Goal: Transaction & Acquisition: Purchase product/service

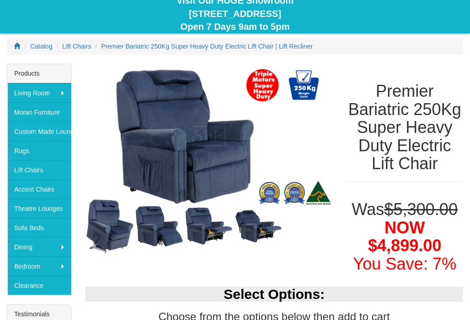
scroll to position [91, 0]
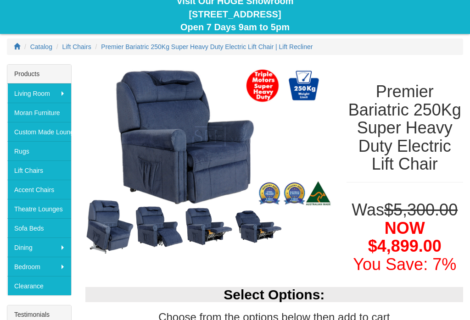
click at [153, 220] on img at bounding box center [160, 227] width 50 height 43
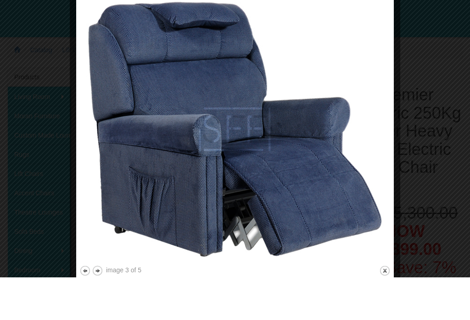
scroll to position [89, 0]
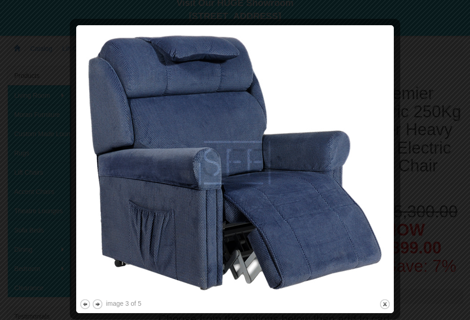
click at [97, 302] on button "next" at bounding box center [97, 304] width 11 height 11
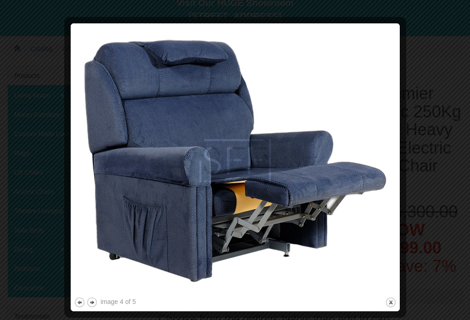
click at [94, 304] on button "next" at bounding box center [91, 302] width 11 height 11
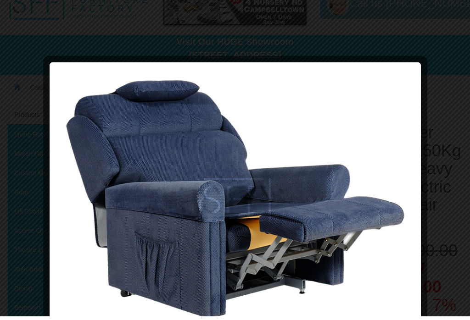
scroll to position [0, 0]
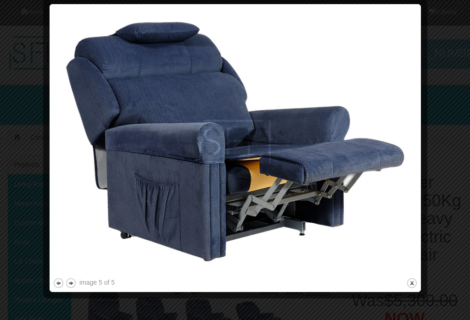
click at [413, 281] on button "close" at bounding box center [411, 283] width 11 height 11
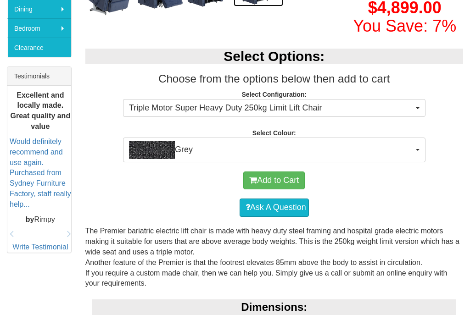
scroll to position [330, 0]
click at [152, 159] on img "button" at bounding box center [152, 150] width 46 height 18
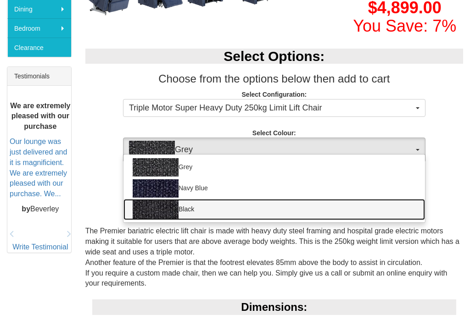
click at [149, 219] on img at bounding box center [156, 210] width 46 height 18
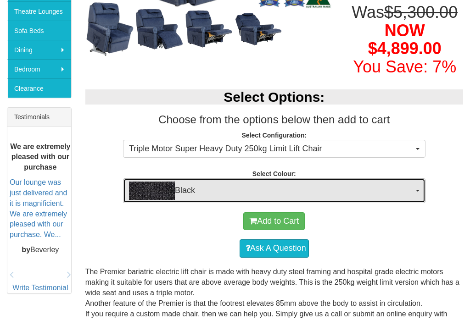
scroll to position [288, 0]
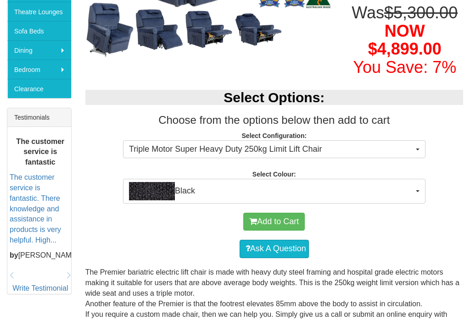
click at [153, 156] on span "Triple Motor Super Heavy Duty 250kg Limit Lift Chair" at bounding box center [271, 150] width 285 height 12
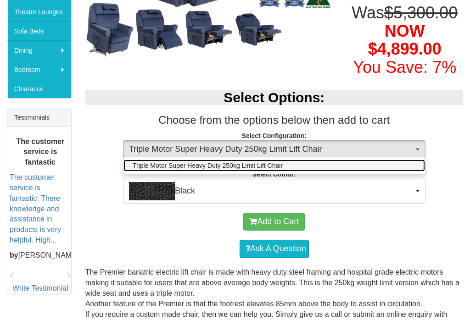
click at [154, 170] on span "Triple Motor Super Heavy Duty 250kg Limit Lift Chair" at bounding box center [208, 165] width 150 height 9
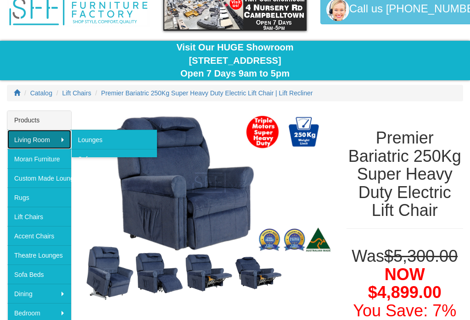
scroll to position [45, 0]
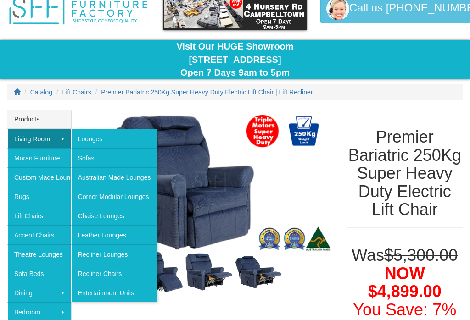
click at [278, 182] on img at bounding box center [208, 182] width 247 height 145
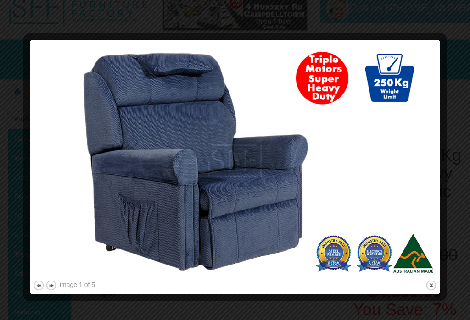
click at [429, 288] on button "close" at bounding box center [431, 285] width 11 height 11
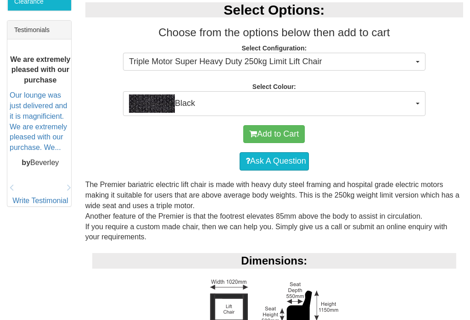
scroll to position [374, 0]
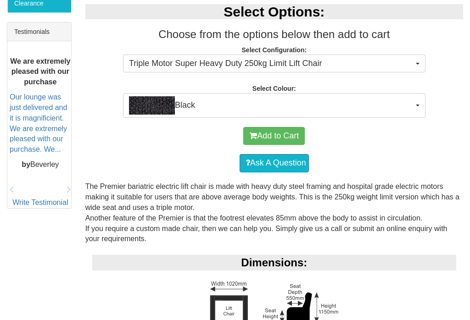
click at [157, 115] on img "button" at bounding box center [152, 105] width 46 height 18
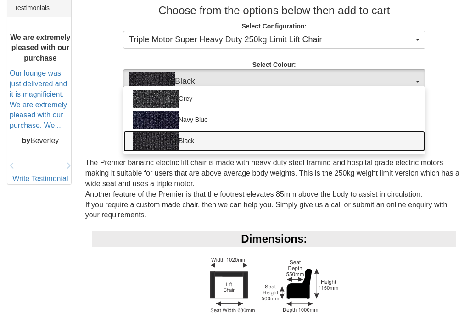
scroll to position [385, 0]
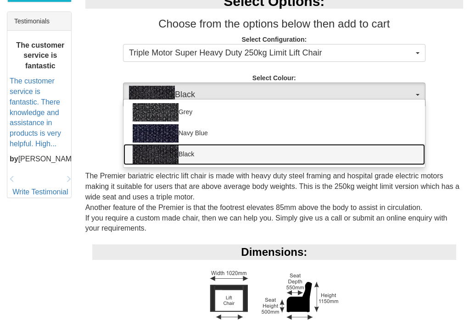
click at [151, 164] on img at bounding box center [156, 155] width 46 height 18
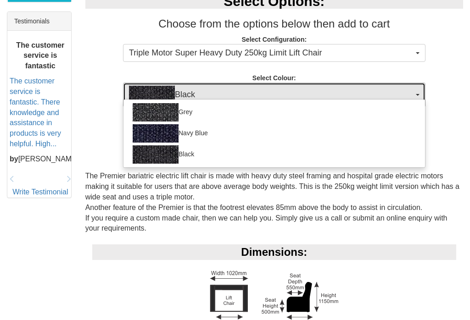
select select "644"
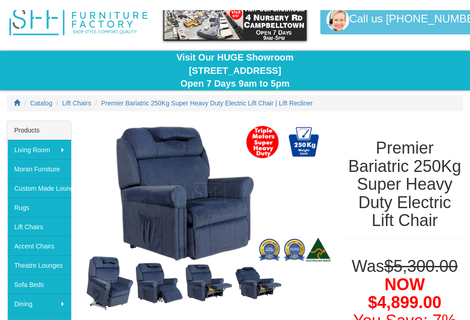
scroll to position [0, 0]
